Goal: Task Accomplishment & Management: Manage account settings

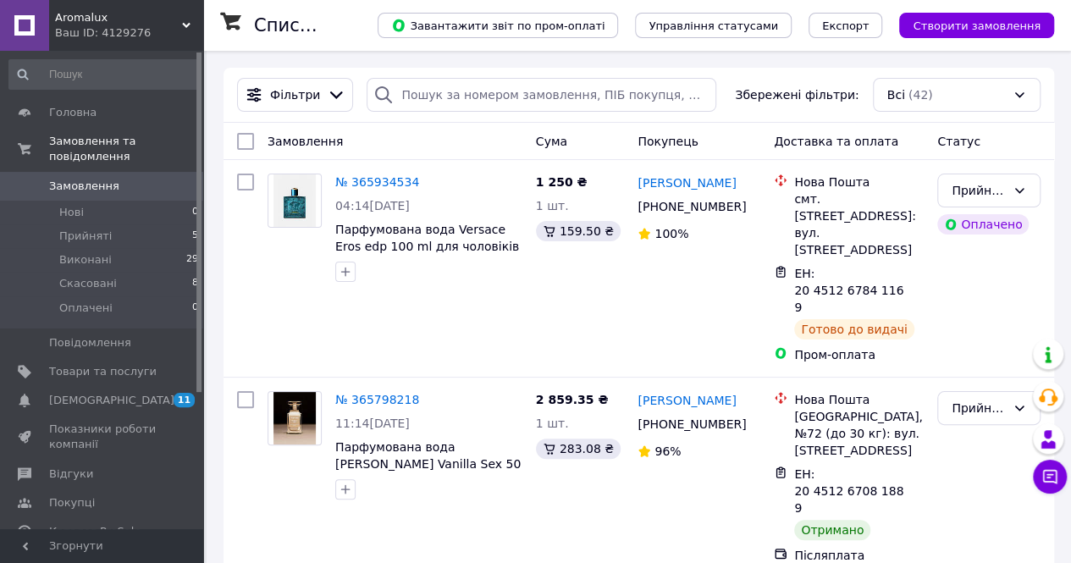
click at [85, 17] on span "Aromalux" at bounding box center [118, 17] width 127 height 15
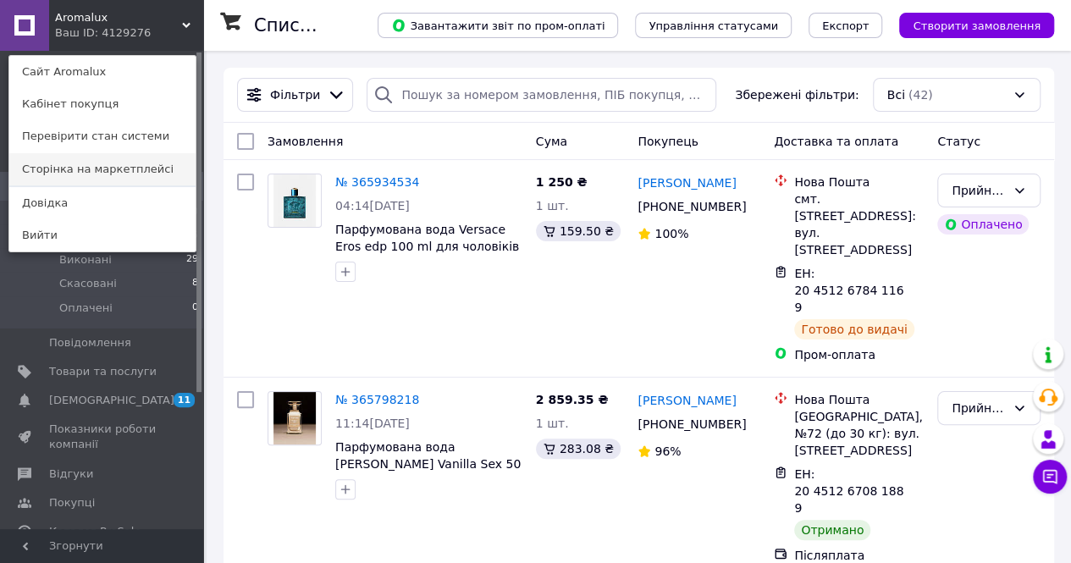
click at [147, 168] on link "Сторінка на маркетплейсі" at bounding box center [102, 169] width 186 height 32
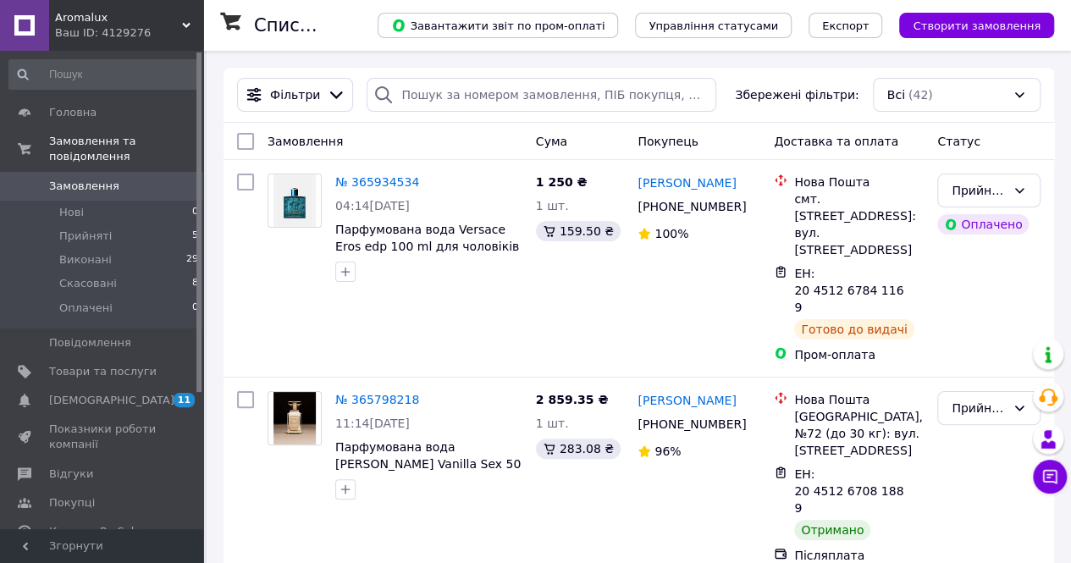
click at [164, 26] on div "Ваш ID: 4129276" at bounding box center [129, 32] width 148 height 15
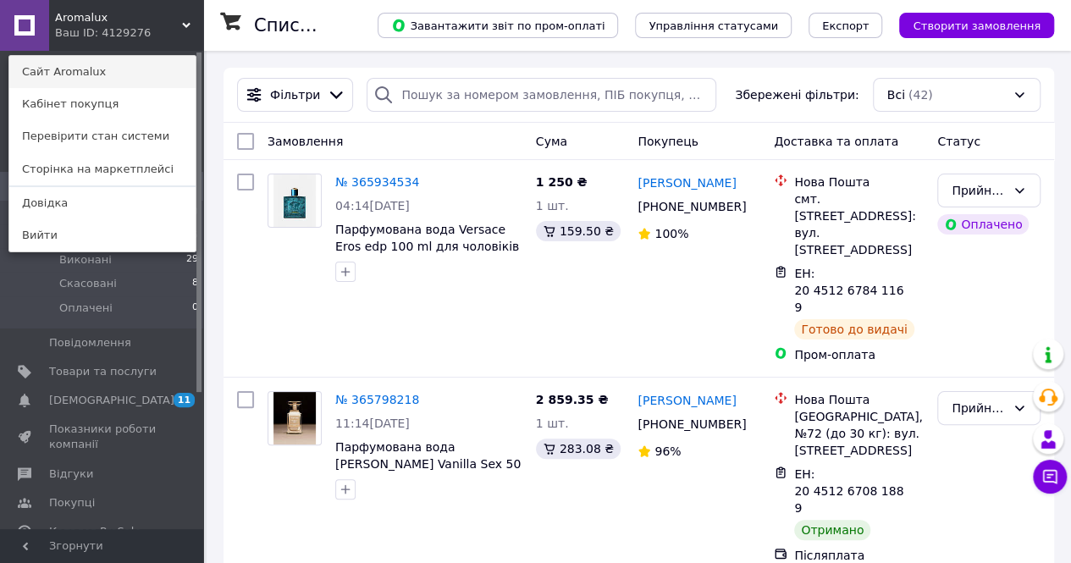
click at [139, 63] on link "Сайт Aromalux" at bounding box center [102, 72] width 186 height 32
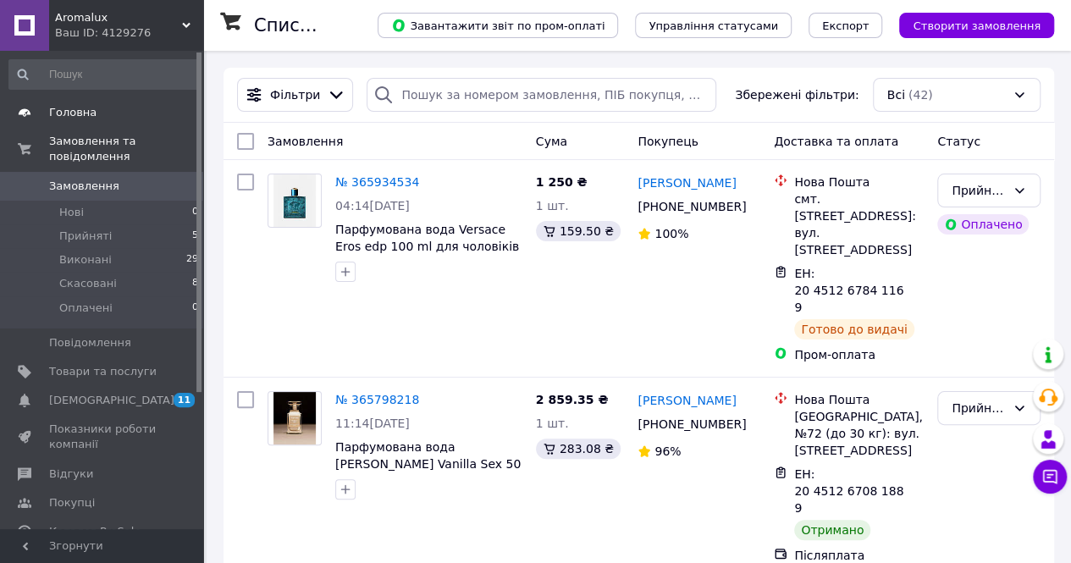
click at [70, 108] on span "Головна" at bounding box center [72, 112] width 47 height 15
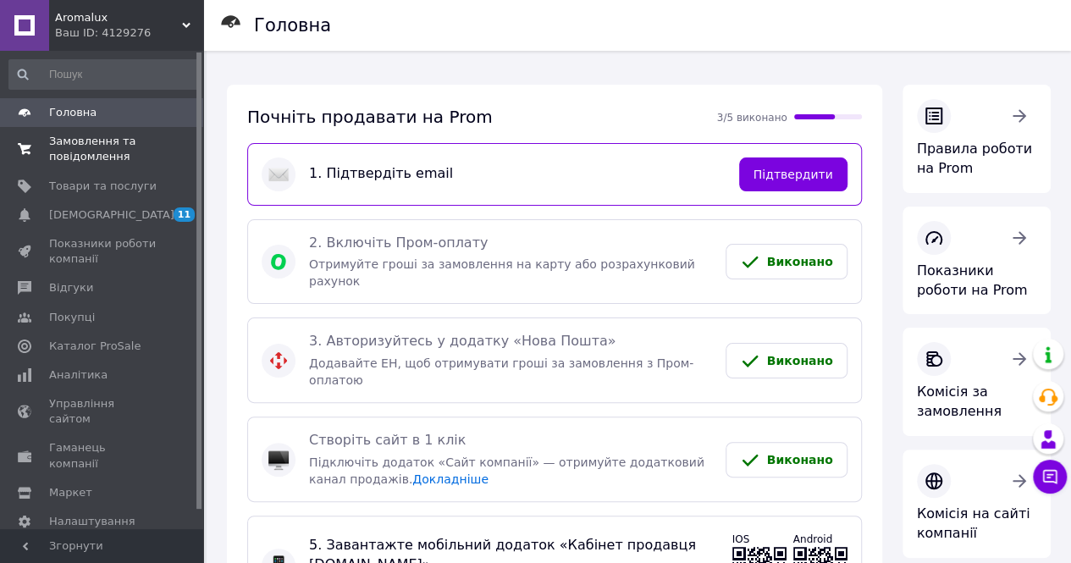
click at [72, 158] on span "Замовлення та повідомлення" at bounding box center [102, 149] width 107 height 30
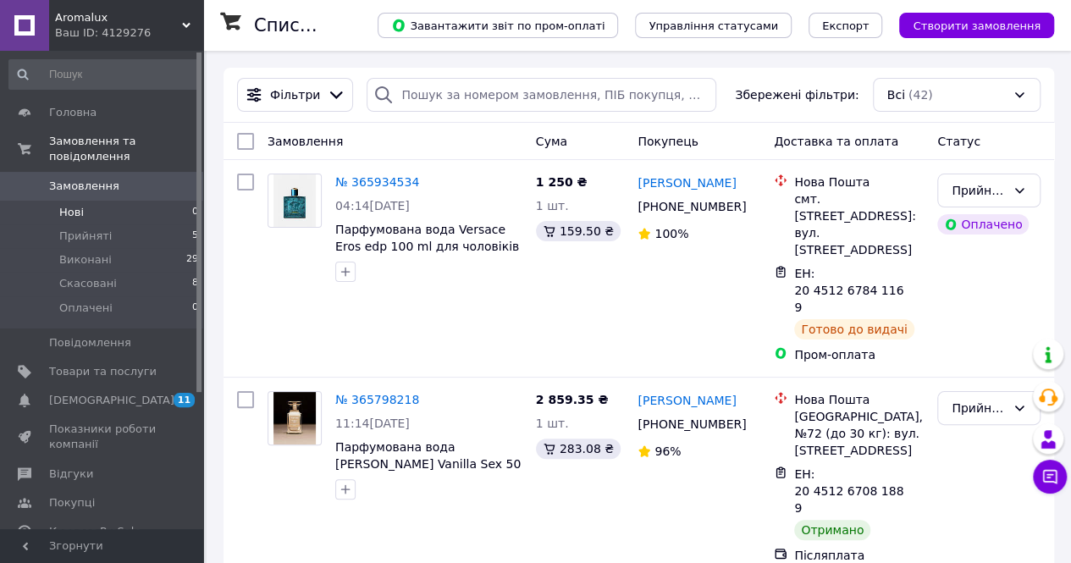
click at [83, 201] on li "Нові 0" at bounding box center [104, 213] width 208 height 24
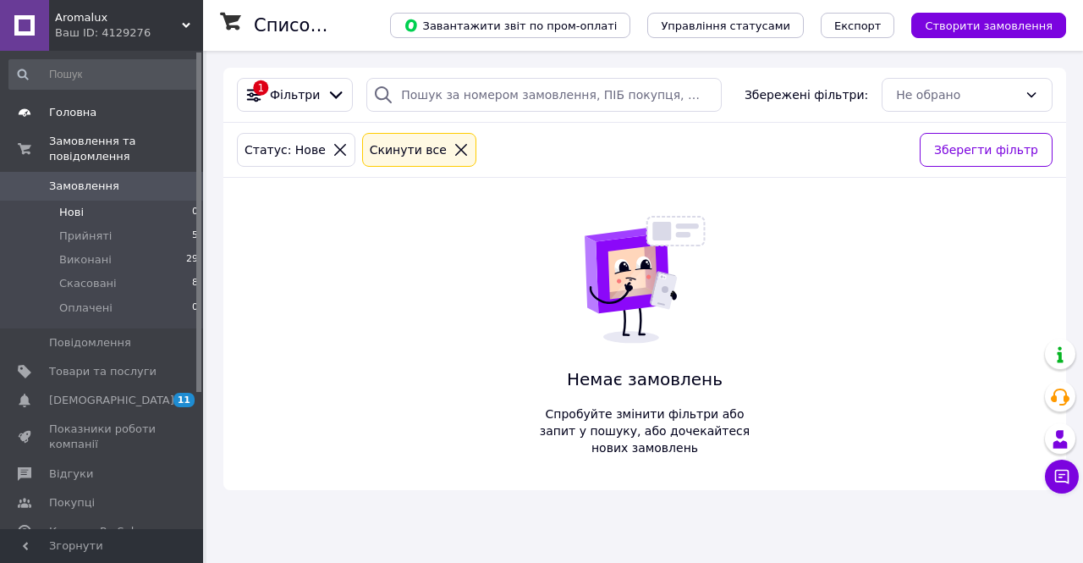
click at [75, 113] on span "Головна" at bounding box center [72, 112] width 47 height 15
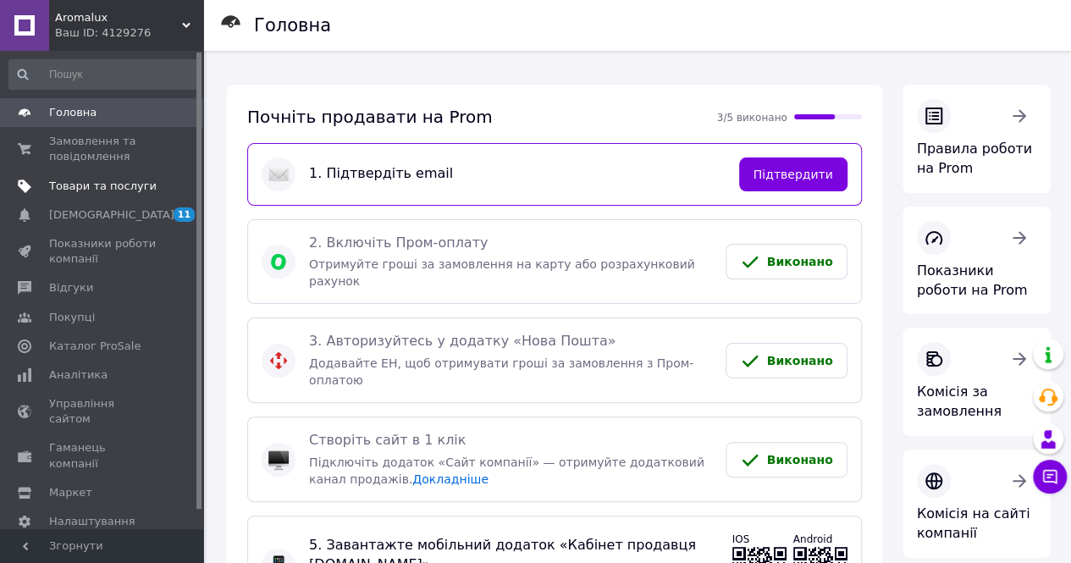
click at [126, 184] on span "Товари та послуги" at bounding box center [102, 186] width 107 height 15
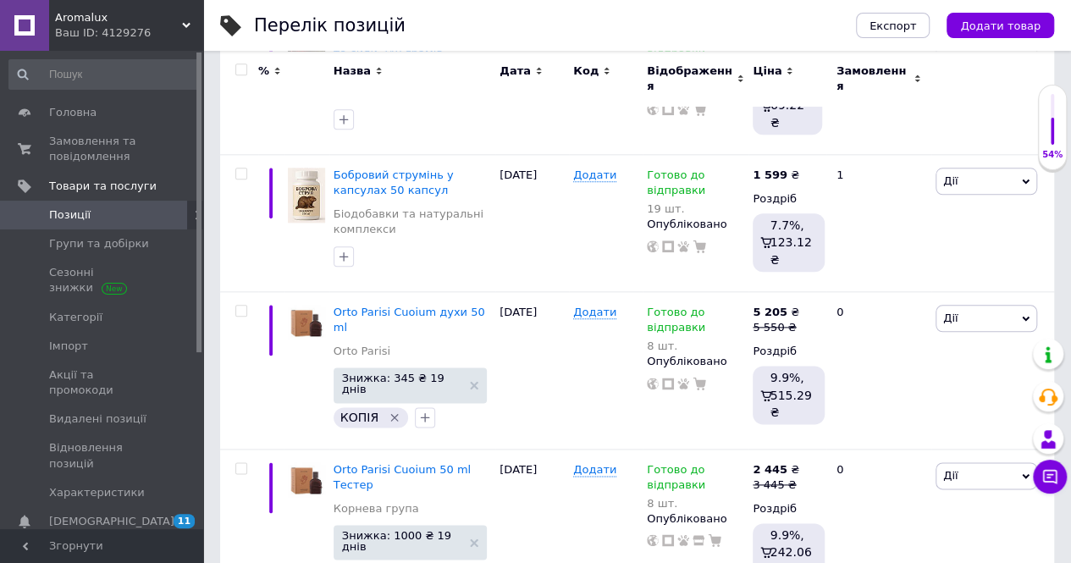
scroll to position [936, 0]
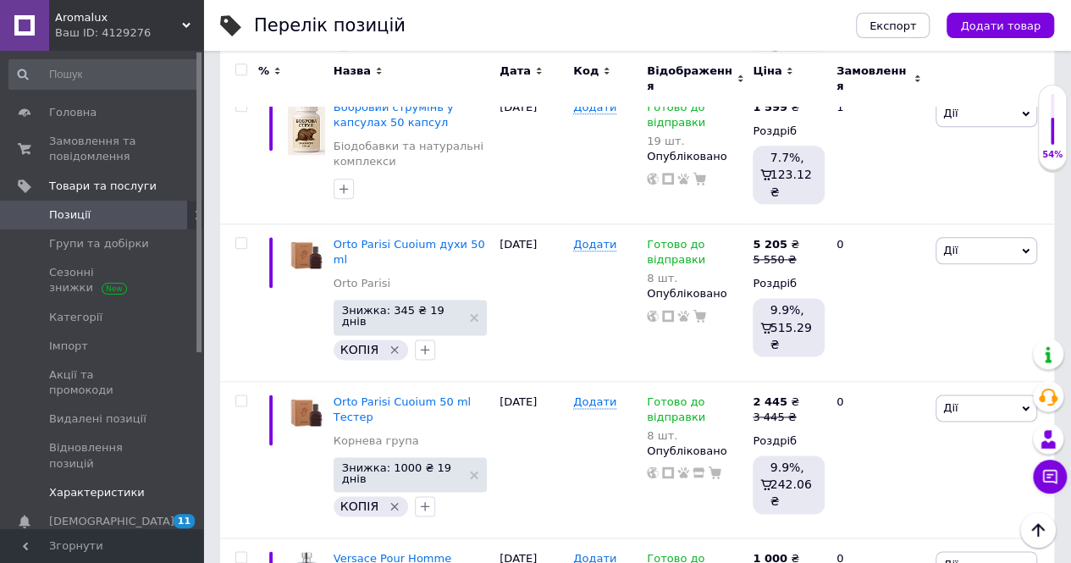
click at [132, 485] on span "Характеристики" at bounding box center [102, 492] width 107 height 15
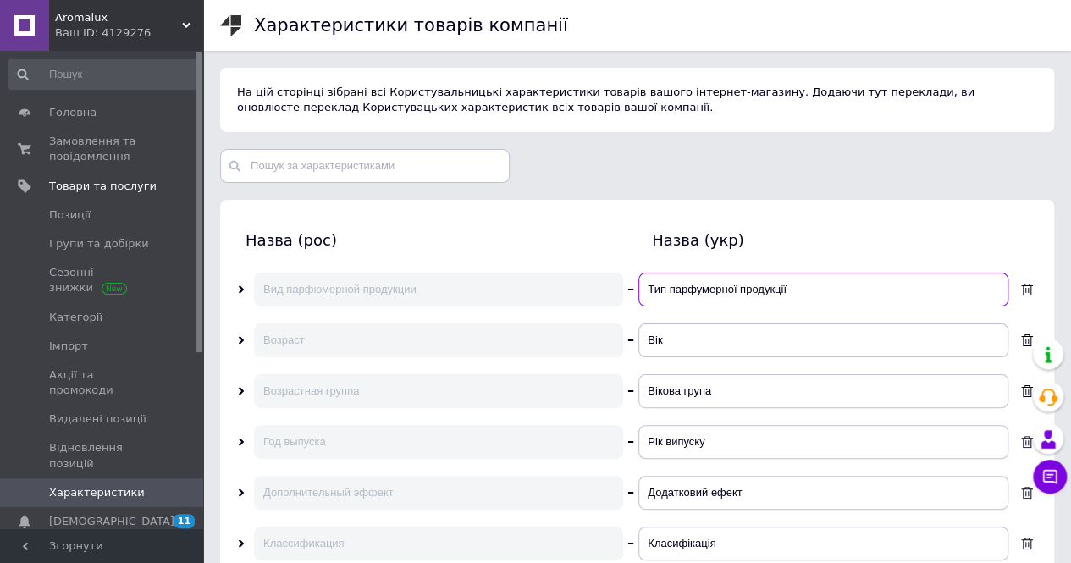
click at [753, 289] on input "Тип парфумерної продукції" at bounding box center [823, 290] width 370 height 34
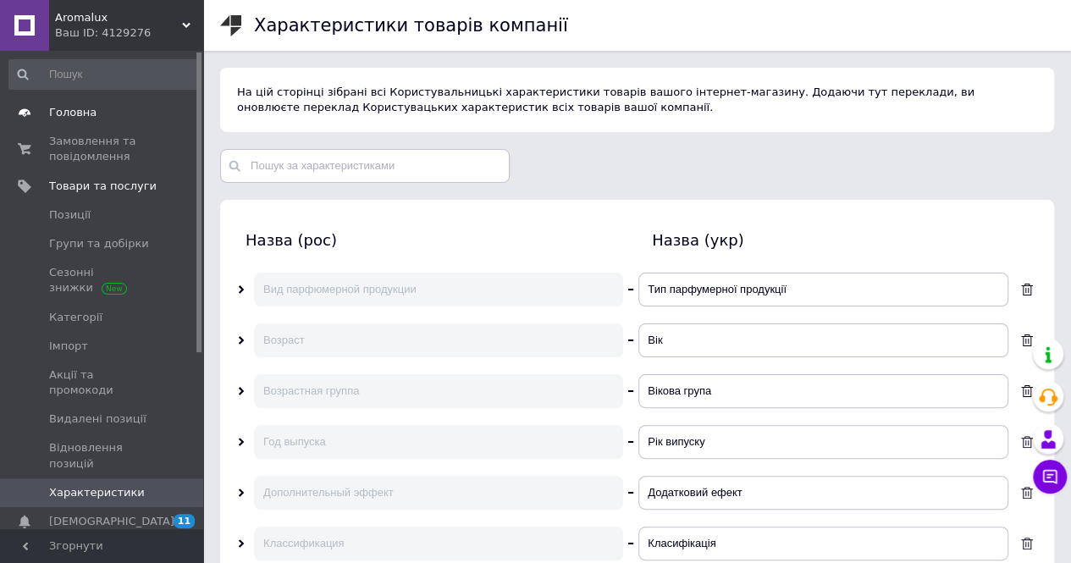
click at [80, 117] on span "Головна" at bounding box center [72, 112] width 47 height 15
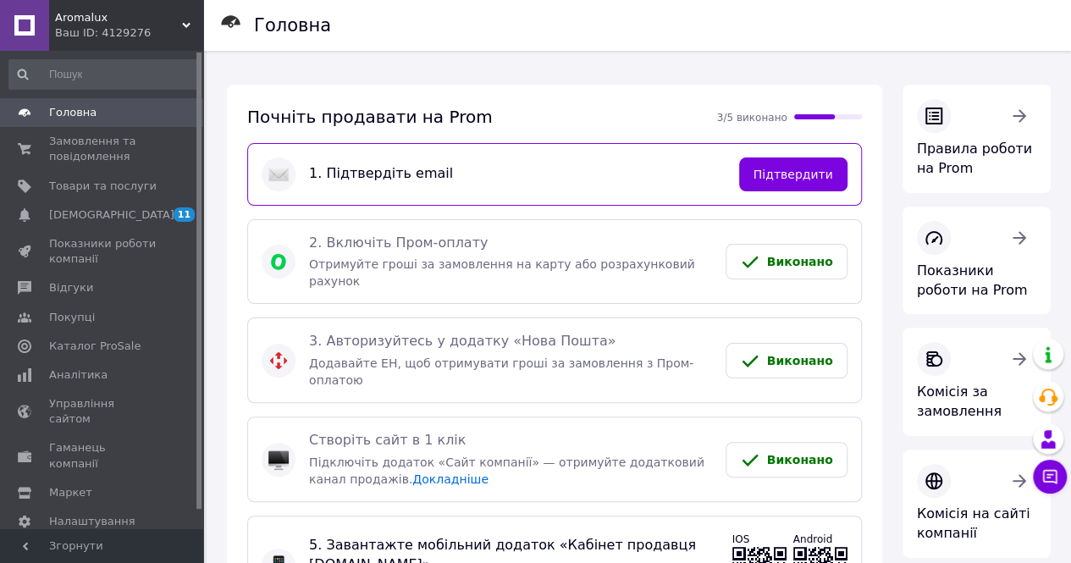
click at [799, 354] on span "Виконано" at bounding box center [800, 361] width 66 height 14
click at [412, 472] on link "Докладніше" at bounding box center [450, 479] width 76 height 14
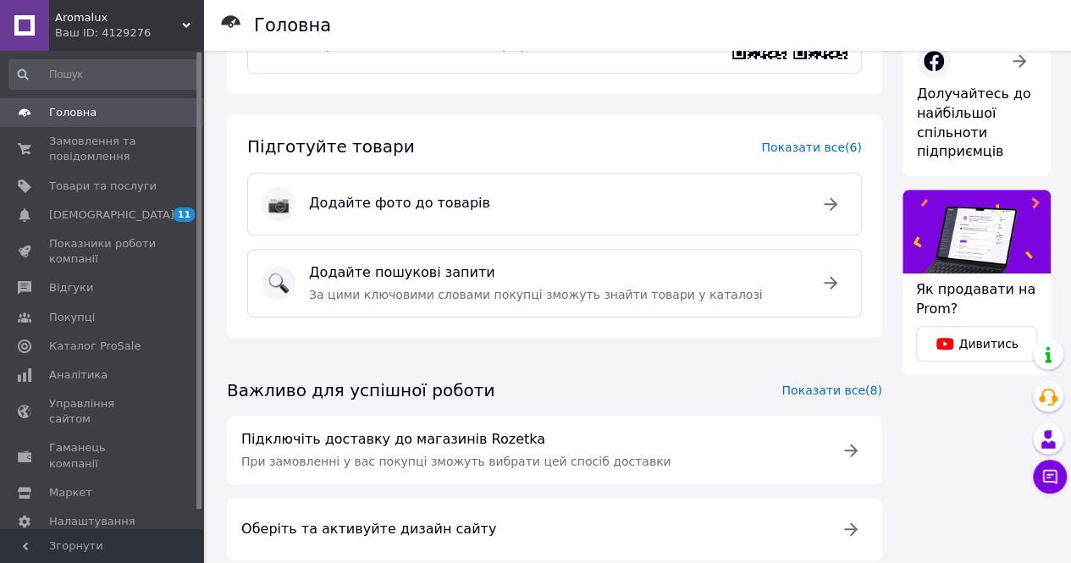
scroll to position [609, 0]
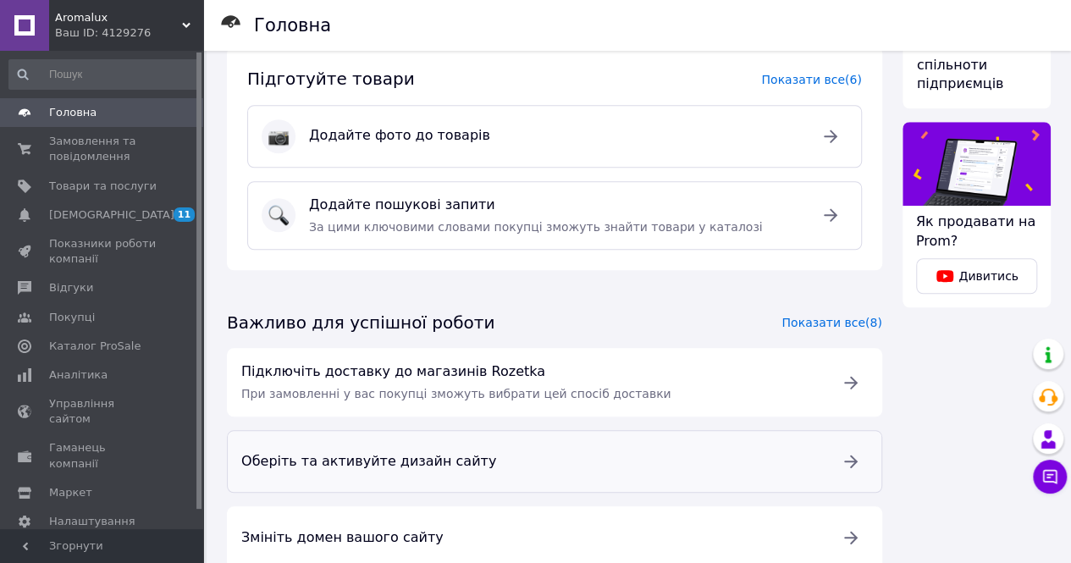
click at [851, 455] on icon at bounding box center [851, 461] width 14 height 13
click at [95, 150] on span "Замовлення та повідомлення" at bounding box center [102, 149] width 107 height 30
